Goal: Navigation & Orientation: Go to known website

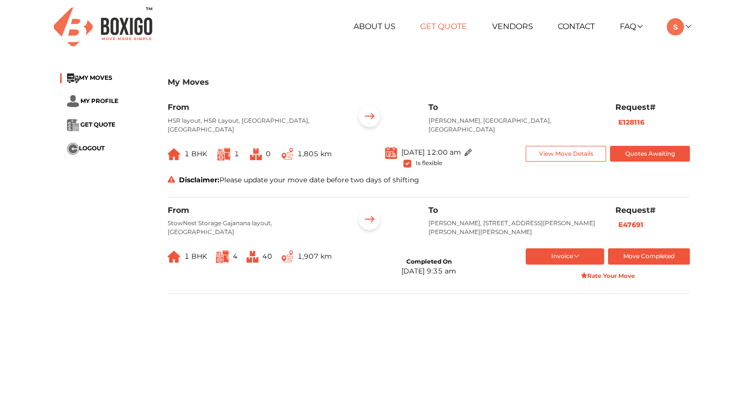
click at [445, 24] on link "Get Quote" at bounding box center [443, 26] width 47 height 9
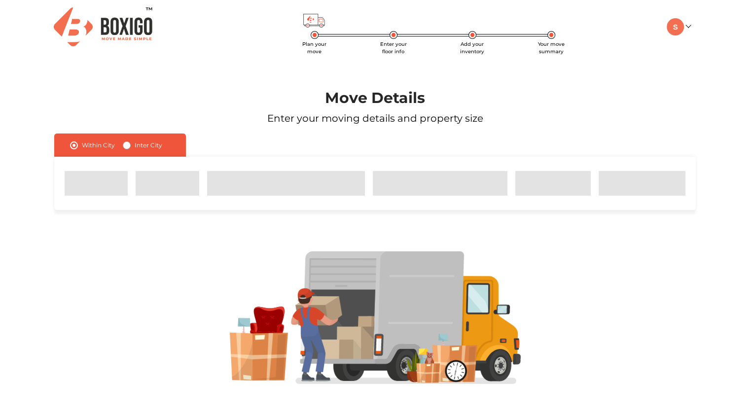
radio input "false"
radio input "true"
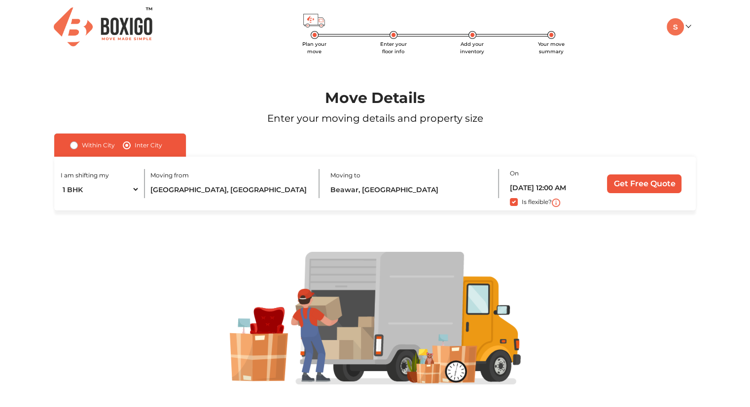
click at [670, 36] on div "Plan your move Enter your floor info Add your inventory Your move summary My Mo…" at bounding box center [375, 27] width 645 height 54
click at [675, 27] on img at bounding box center [674, 26] width 17 height 17
click at [692, 65] on link "My Profile" at bounding box center [705, 59] width 79 height 18
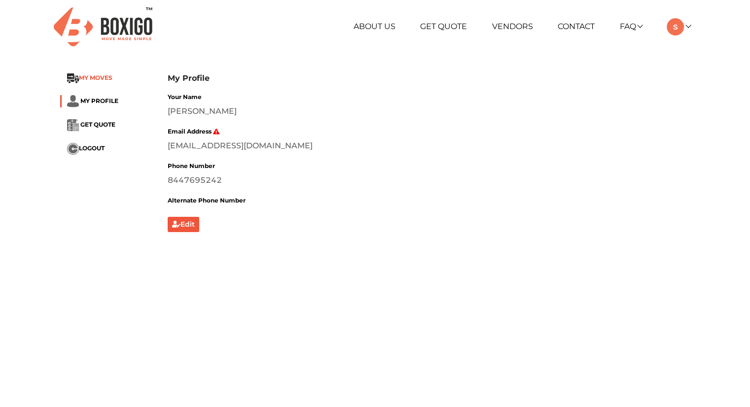
click at [97, 77] on span "MY MOVES" at bounding box center [96, 77] width 34 height 7
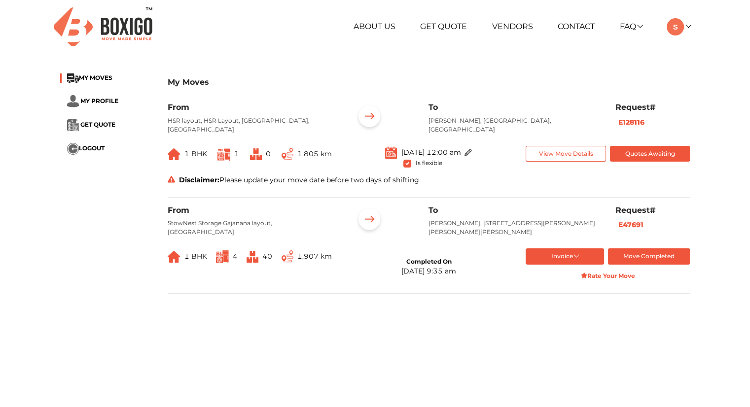
click at [126, 30] on img at bounding box center [103, 26] width 99 height 39
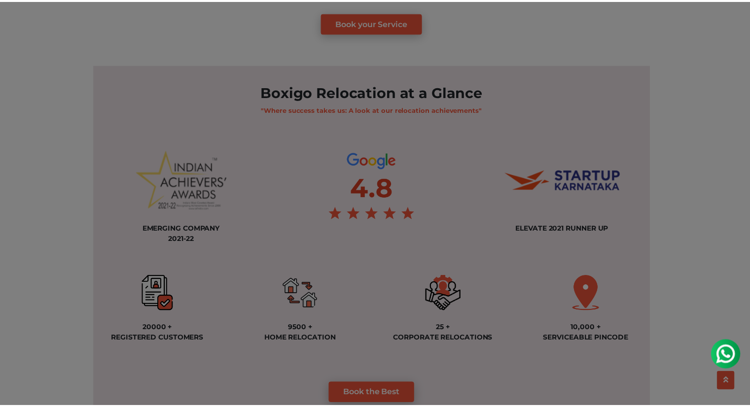
scroll to position [690, 0]
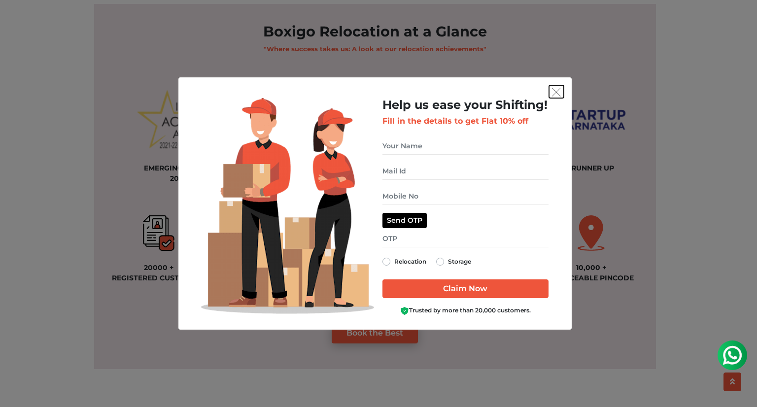
click at [556, 90] on img "get free quote dialog" at bounding box center [556, 92] width 9 height 9
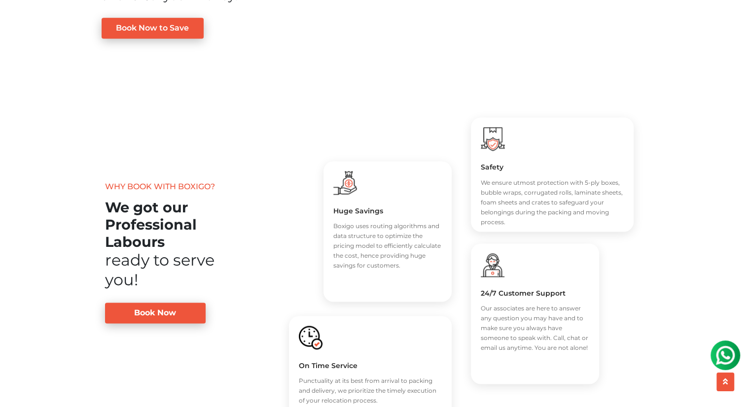
scroll to position [1232, 0]
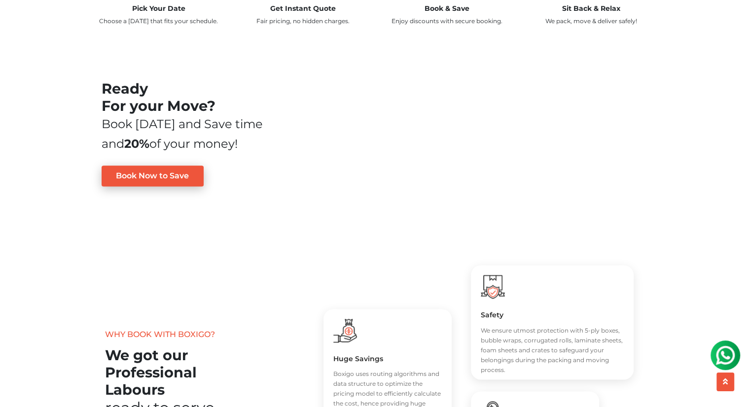
click at [205, 126] on div "Book [DATE] and Save time and 20% of your money!" at bounding box center [188, 133] width 173 height 39
click at [205, 126] on div "Book today and Save time and 20% of your money!" at bounding box center [188, 133] width 173 height 39
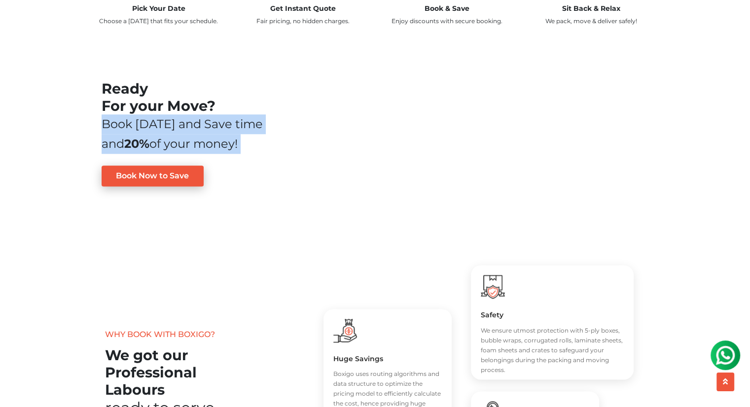
click at [205, 126] on div "Book today and Save time and 20% of your money!" at bounding box center [188, 133] width 173 height 39
click at [219, 140] on div "Book today and Save time and 20% of your money!" at bounding box center [188, 133] width 173 height 39
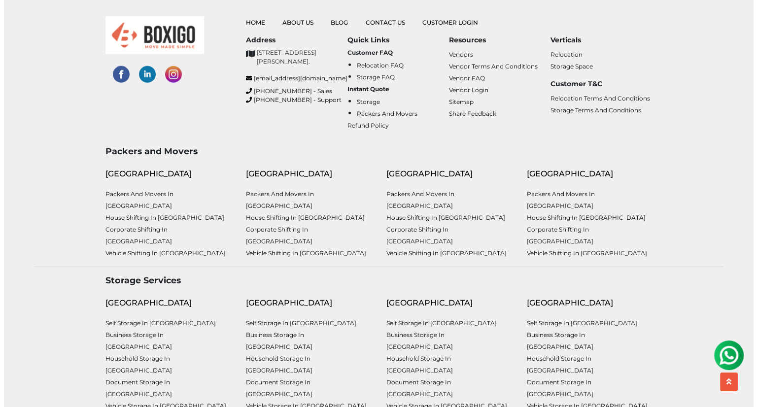
scroll to position [2573, 0]
